Goal: Check status: Check status

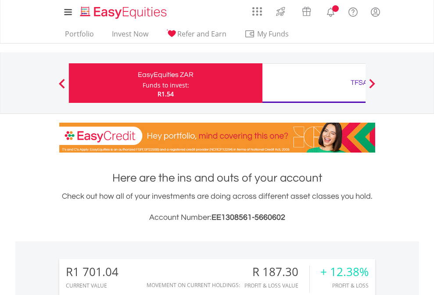
scroll to position [84, 138]
click at [143, 83] on div "Funds to invest:" at bounding box center [166, 85] width 47 height 9
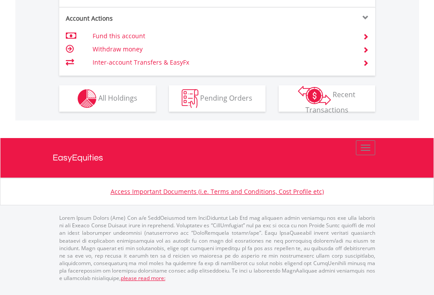
scroll to position [860, 0]
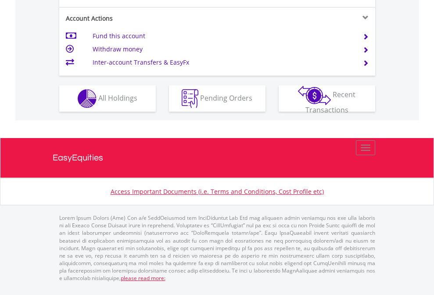
scroll to position [824, 0]
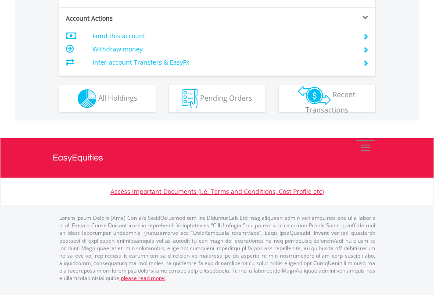
scroll to position [842, 0]
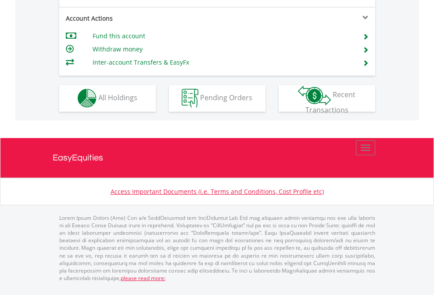
scroll to position [821, 0]
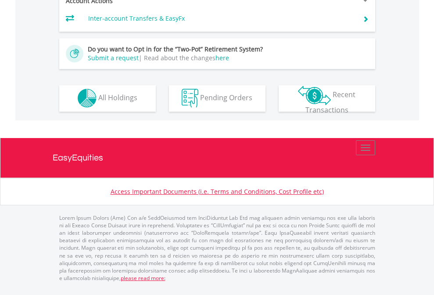
scroll to position [821, 0]
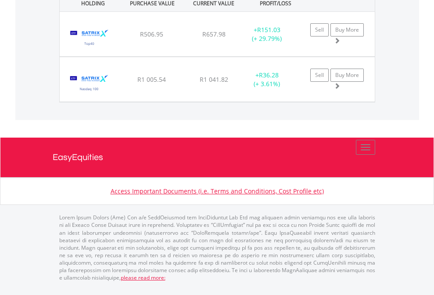
scroll to position [84, 138]
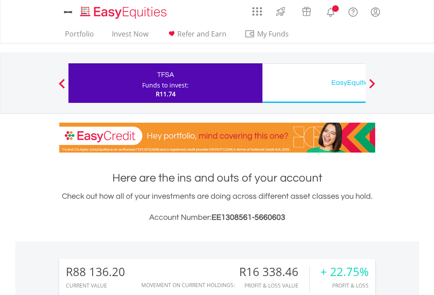
scroll to position [84, 138]
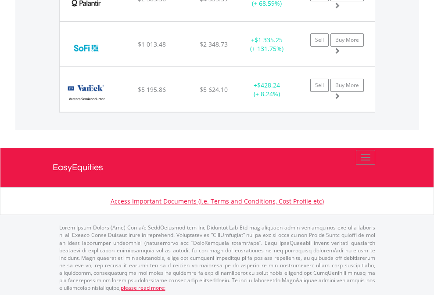
scroll to position [84, 138]
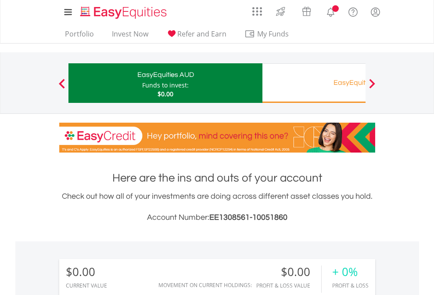
scroll to position [84, 138]
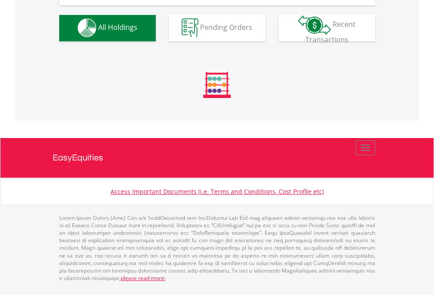
scroll to position [870, 0]
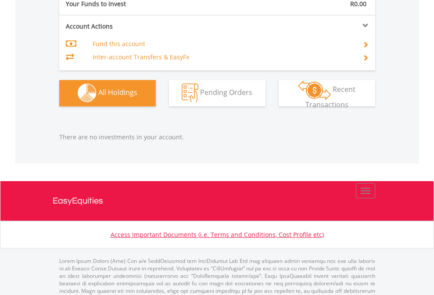
scroll to position [870, 0]
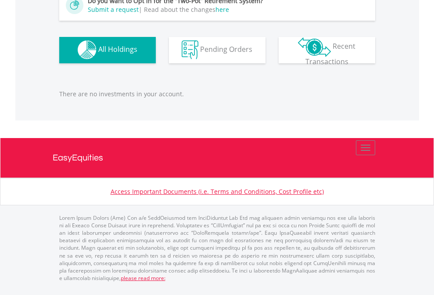
scroll to position [84, 138]
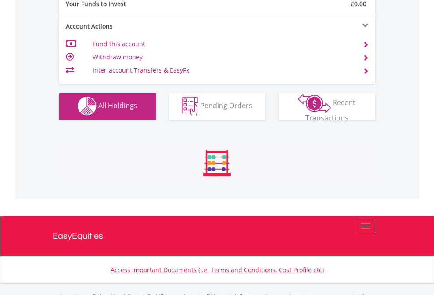
scroll to position [870, 0]
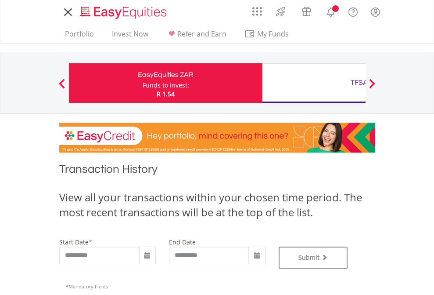
type input "**********"
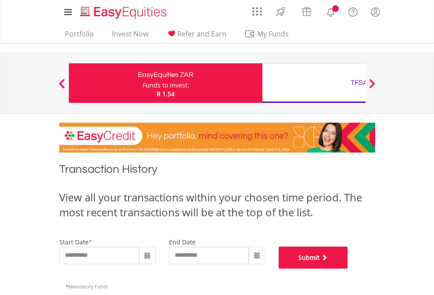
click at [348, 268] on button "Submit" at bounding box center [313, 257] width 69 height 22
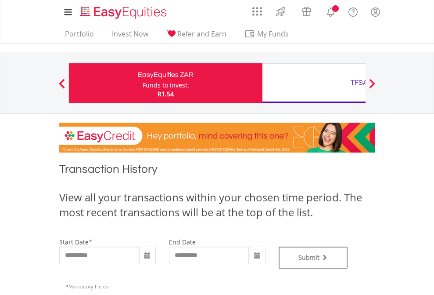
click at [314, 83] on div "TFSA" at bounding box center [359, 82] width 183 height 12
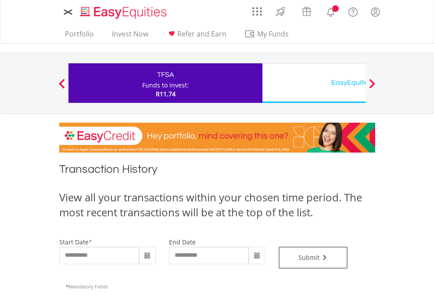
type input "**********"
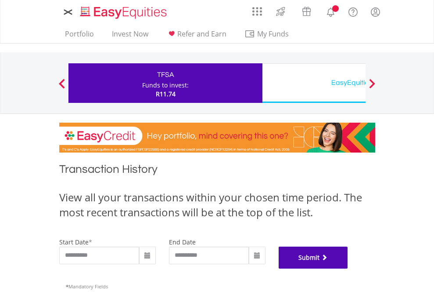
click at [348, 268] on button "Submit" at bounding box center [313, 257] width 69 height 22
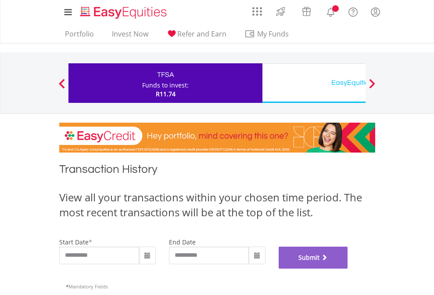
scroll to position [356, 0]
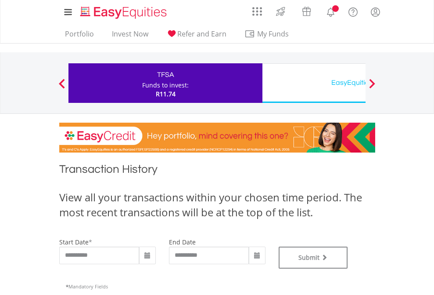
click at [314, 83] on div "EasyEquities USD" at bounding box center [359, 82] width 183 height 12
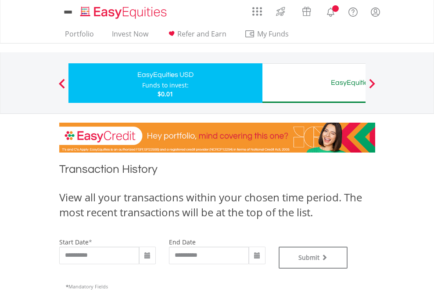
type input "**********"
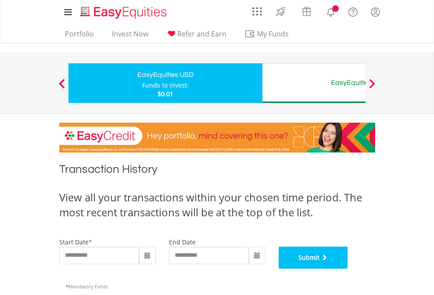
click at [348, 268] on button "Submit" at bounding box center [313, 257] width 69 height 22
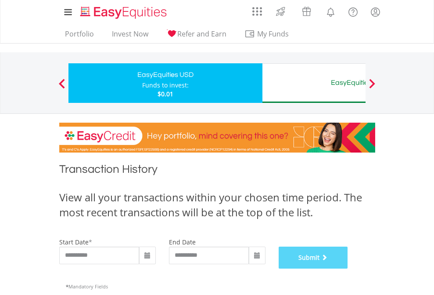
scroll to position [356, 0]
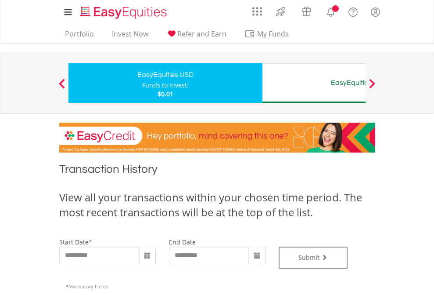
click at [314, 83] on div "EasyEquities AUD" at bounding box center [359, 82] width 183 height 12
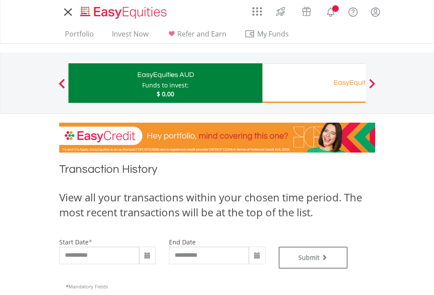
type input "**********"
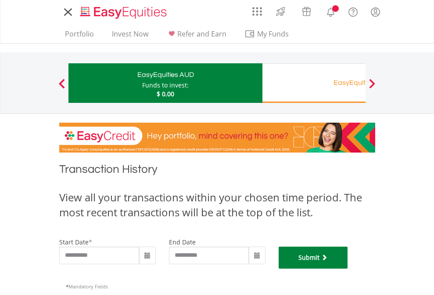
click at [348, 268] on button "Submit" at bounding box center [313, 257] width 69 height 22
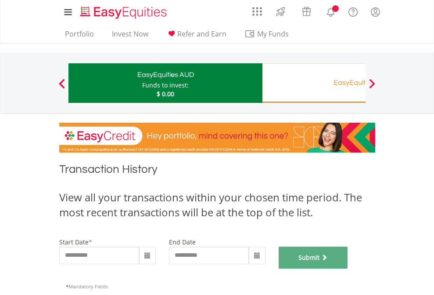
scroll to position [356, 0]
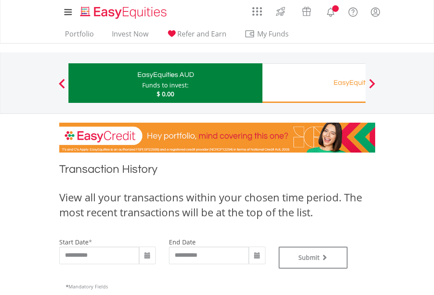
click at [314, 83] on div "EasyEquities RA" at bounding box center [359, 82] width 183 height 12
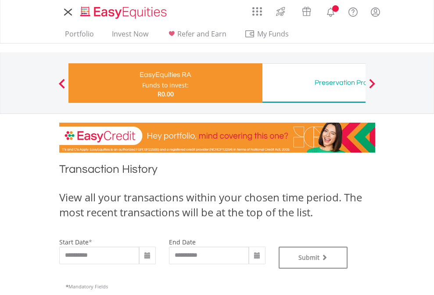
type input "**********"
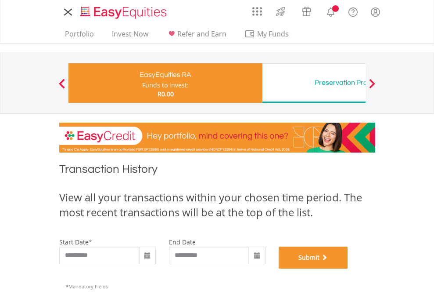
click at [348, 268] on button "Submit" at bounding box center [313, 257] width 69 height 22
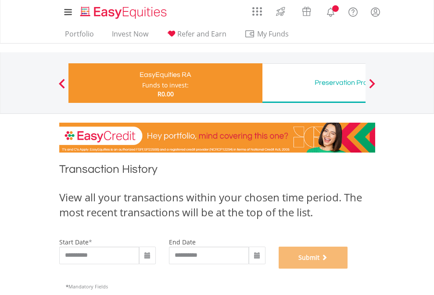
scroll to position [356, 0]
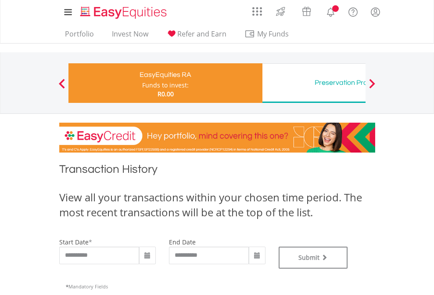
click at [314, 83] on div "Preservation Provident Fund" at bounding box center [359, 82] width 183 height 12
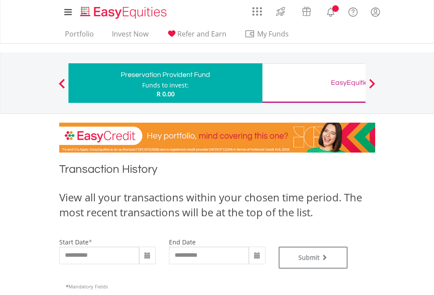
type input "**********"
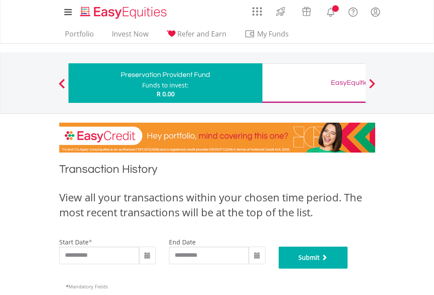
click at [348, 268] on button "Submit" at bounding box center [313, 257] width 69 height 22
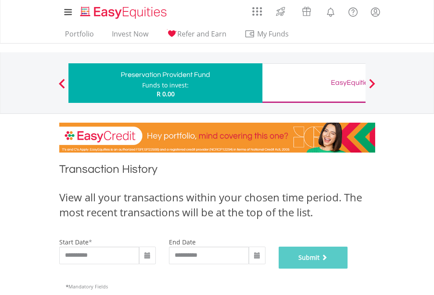
scroll to position [356, 0]
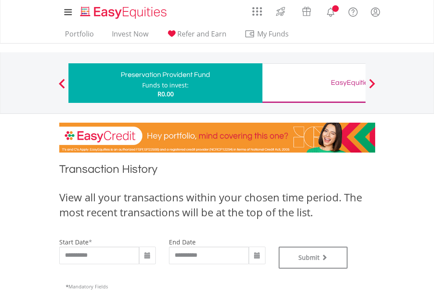
click at [314, 83] on div "EasyEquities GBP" at bounding box center [359, 82] width 183 height 12
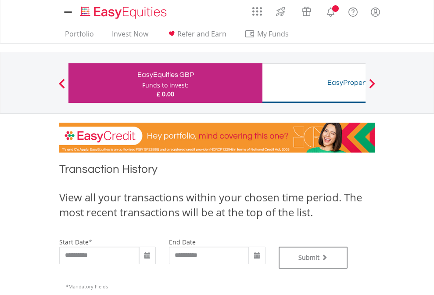
type input "**********"
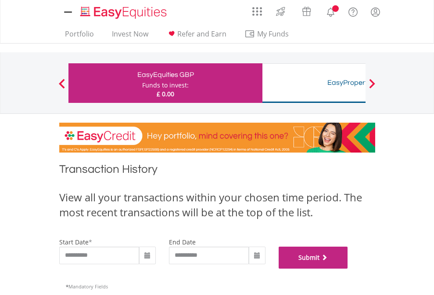
click at [348, 268] on button "Submit" at bounding box center [313, 257] width 69 height 22
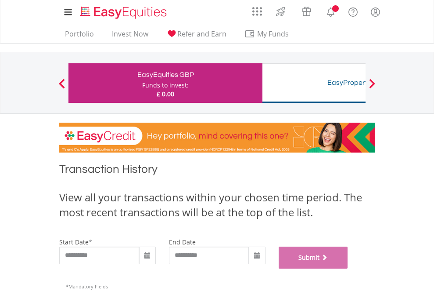
scroll to position [356, 0]
